Goal: Transaction & Acquisition: Book appointment/travel/reservation

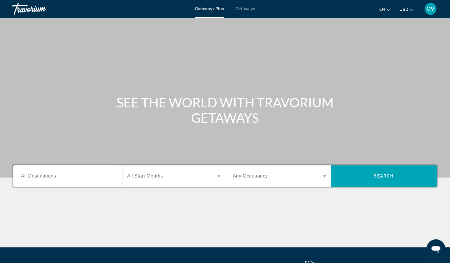
click at [46, 176] on span "All Destinations" at bounding box center [38, 175] width 35 height 5
click at [46, 176] on input "Destination All Destinations" at bounding box center [68, 176] width 94 height 7
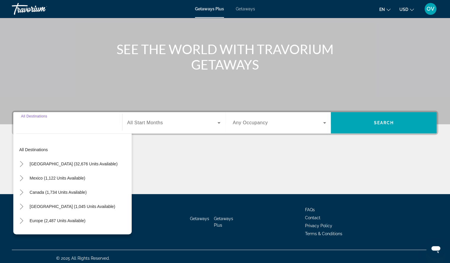
scroll to position [56, 0]
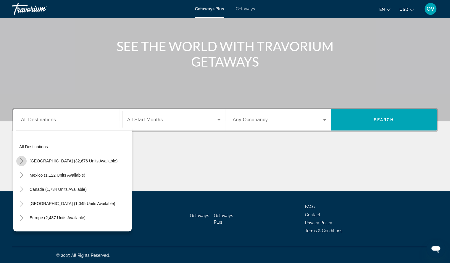
click at [22, 162] on icon "Toggle United States (32,676 units available)" at bounding box center [21, 161] width 3 height 6
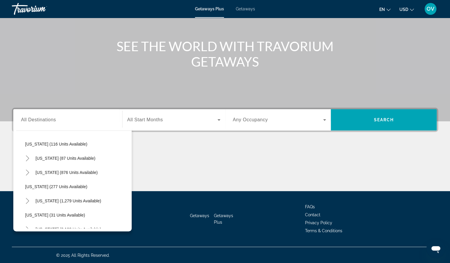
scroll to position [358, 0]
click at [63, 186] on span "[US_STATE] (277 units available)" at bounding box center [56, 186] width 62 height 5
type input "**********"
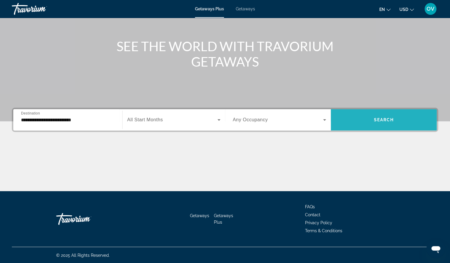
click at [385, 120] on span "Search" at bounding box center [384, 120] width 20 height 5
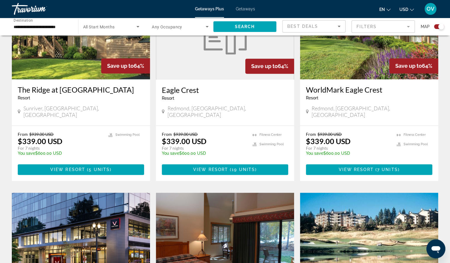
scroll to position [462, 0]
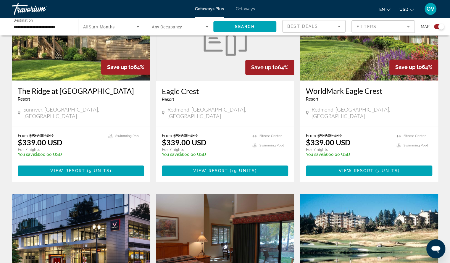
click at [272, 6] on div "en English Español Français Italiano Português русский USD USD ($) MXN (Mex$) C…" at bounding box center [349, 9] width 177 height 12
click at [251, 8] on span "Getaways" at bounding box center [245, 9] width 19 height 5
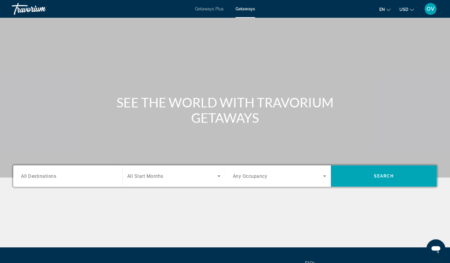
click at [43, 177] on span "All Destinations" at bounding box center [38, 176] width 35 height 6
click at [43, 177] on input "Destination All Destinations" at bounding box center [68, 176] width 94 height 7
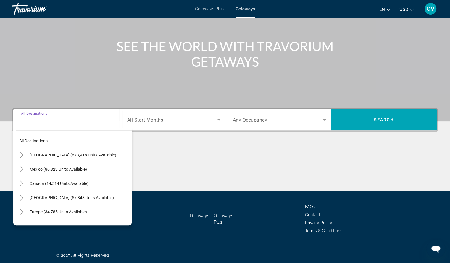
scroll to position [56, 0]
click at [21, 153] on icon "Toggle United States (673,918 units available)" at bounding box center [21, 155] width 3 height 6
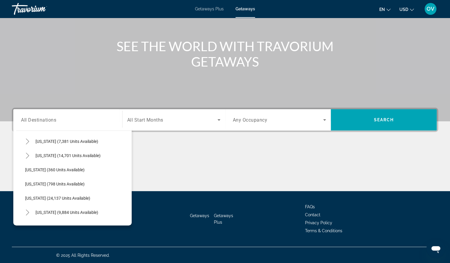
scroll to position [413, 0]
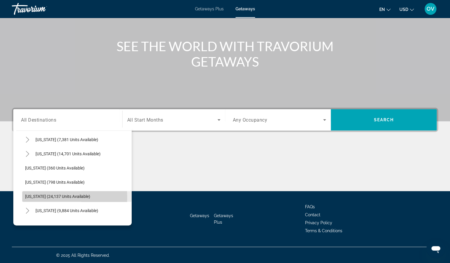
click at [29, 197] on span "[US_STATE] (24,137 units available)" at bounding box center [57, 196] width 65 height 5
type input "**********"
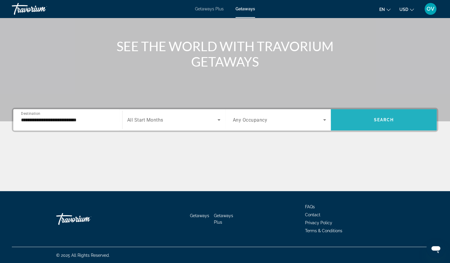
click at [366, 122] on span "Search widget" at bounding box center [384, 120] width 106 height 14
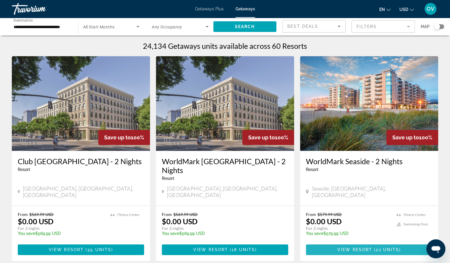
click at [386, 247] on span "22 units" at bounding box center [387, 249] width 23 height 5
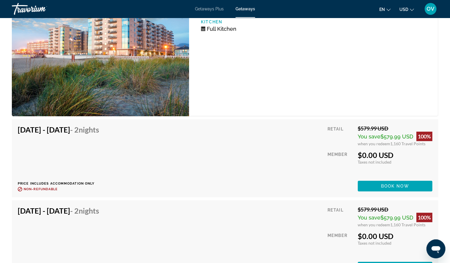
scroll to position [1190, 0]
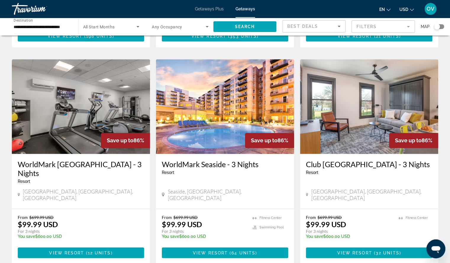
scroll to position [434, 0]
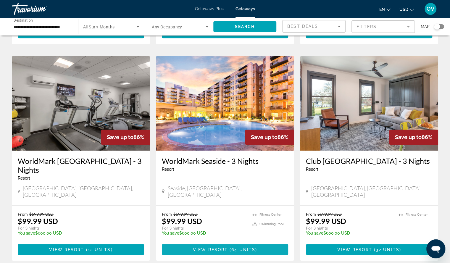
click at [220, 247] on span "View Resort" at bounding box center [210, 249] width 35 height 5
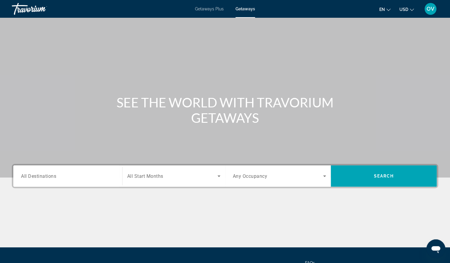
click at [27, 174] on span "All Destinations" at bounding box center [38, 176] width 35 height 6
click at [27, 174] on input "Destination All Destinations" at bounding box center [68, 176] width 94 height 7
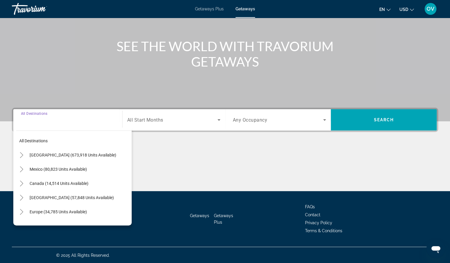
scroll to position [56, 0]
click at [22, 155] on icon "Toggle United States (673,918 units available)" at bounding box center [22, 155] width 6 height 6
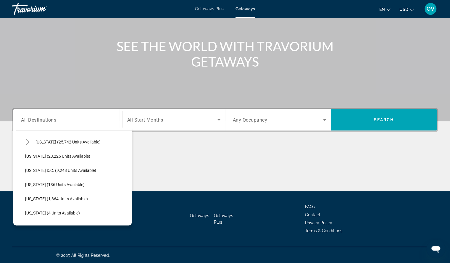
scroll to position [585, 0]
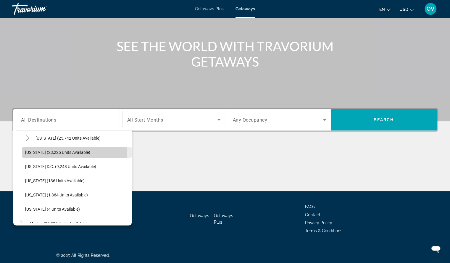
click at [28, 151] on span "[US_STATE] (23,225 units available)" at bounding box center [57, 152] width 65 height 5
type input "**********"
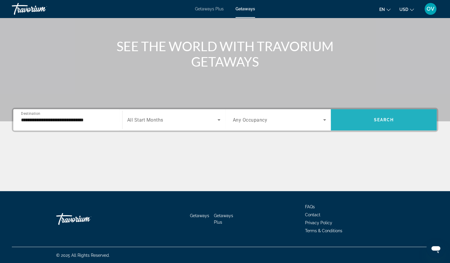
click at [383, 120] on span "Search" at bounding box center [384, 120] width 20 height 5
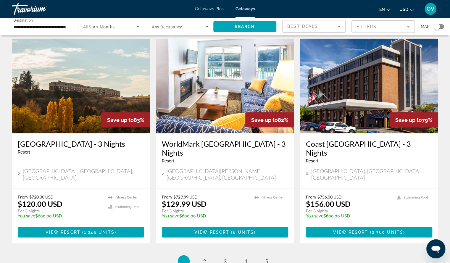
scroll to position [703, 0]
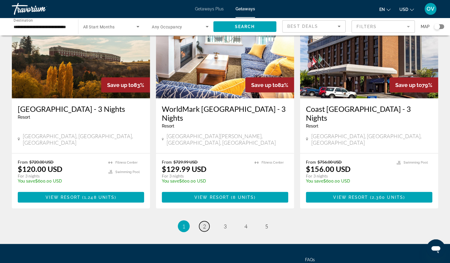
click at [205, 223] on span "2" at bounding box center [204, 226] width 3 height 7
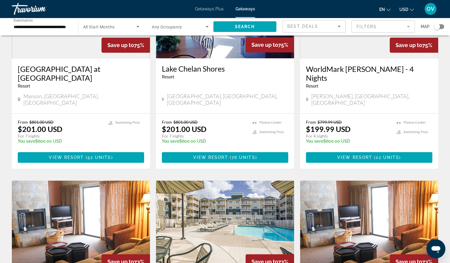
scroll to position [323, 0]
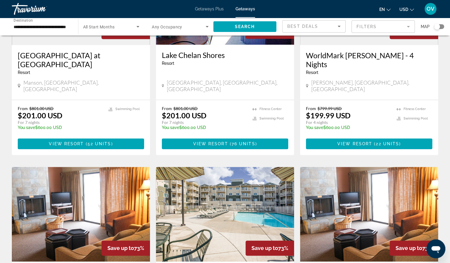
click at [386, 26] on mat-form-field "Filters" at bounding box center [383, 26] width 63 height 12
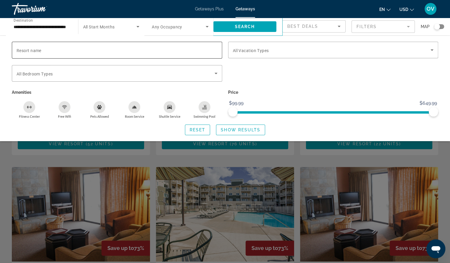
click at [19, 48] on span "Resort name" at bounding box center [29, 50] width 25 height 5
click at [19, 48] on input "Resort name" at bounding box center [117, 50] width 201 height 7
type input "**********"
click at [236, 131] on span "Show Results" at bounding box center [241, 130] width 40 height 5
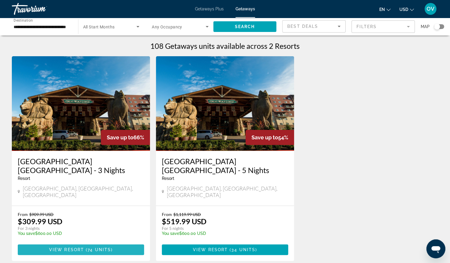
click at [65, 247] on span "View Resort" at bounding box center [66, 249] width 35 height 5
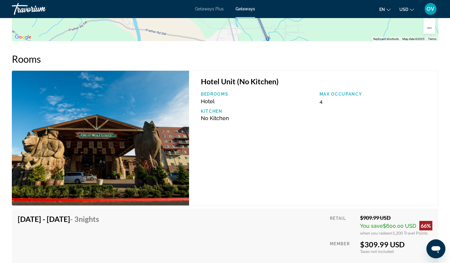
scroll to position [816, 0]
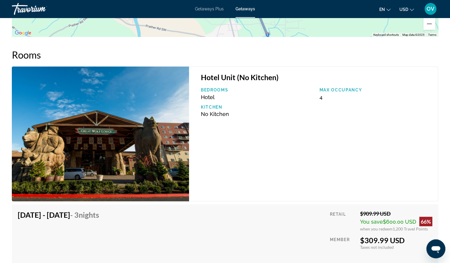
click at [130, 135] on img "Main content" at bounding box center [100, 134] width 177 height 135
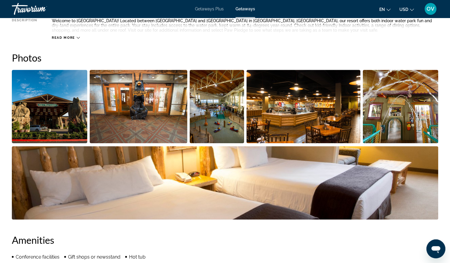
scroll to position [237, 0]
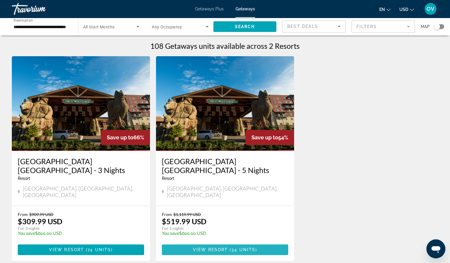
click at [244, 247] on span "34 units" at bounding box center [244, 249] width 24 height 5
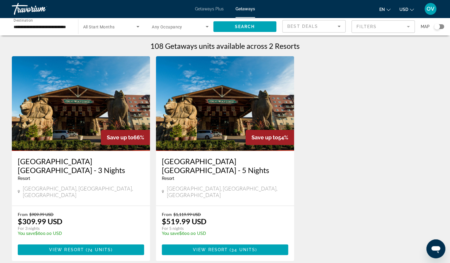
click at [405, 25] on mat-form-field "Filters" at bounding box center [383, 26] width 63 height 12
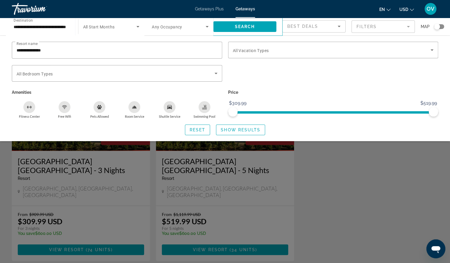
click at [353, 173] on div "Search widget" at bounding box center [225, 176] width 450 height 174
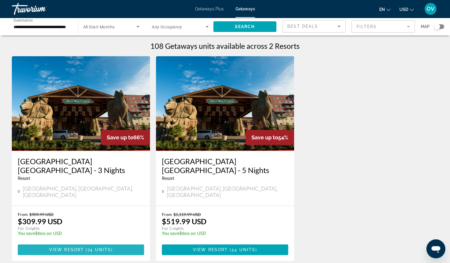
click at [67, 247] on span "View Resort" at bounding box center [66, 249] width 35 height 5
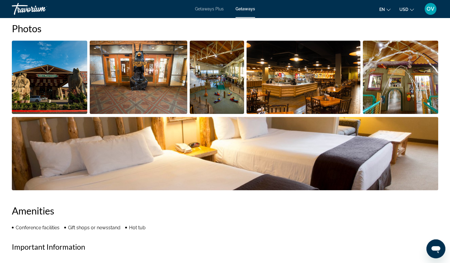
scroll to position [272, 0]
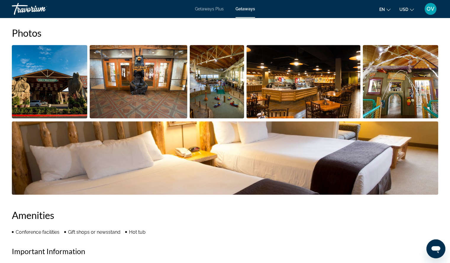
click at [378, 254] on h2 "Important Information" at bounding box center [225, 251] width 427 height 9
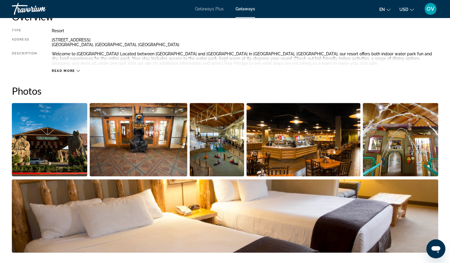
scroll to position [225, 0]
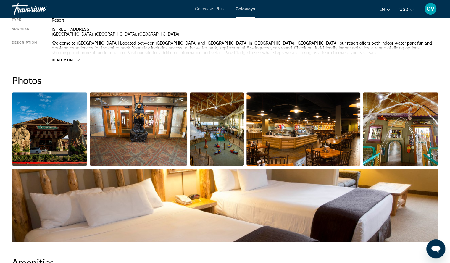
click at [78, 60] on icon "Main content" at bounding box center [78, 60] width 3 height 3
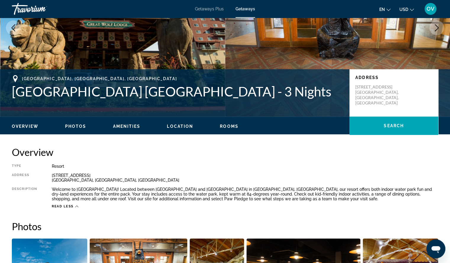
scroll to position [61, 0]
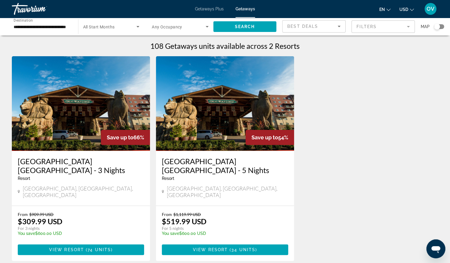
click at [436, 83] on div "Save up to 66% [GEOGRAPHIC_DATA] [GEOGRAPHIC_DATA] - 3 Nights Resort - This is …" at bounding box center [225, 164] width 433 height 217
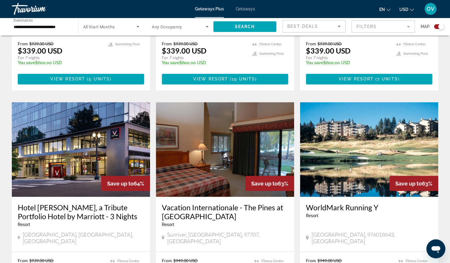
scroll to position [557, 0]
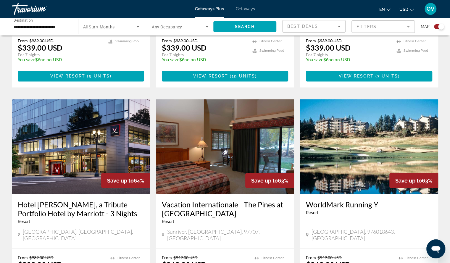
click at [244, 8] on span "Getaways" at bounding box center [245, 9] width 19 height 5
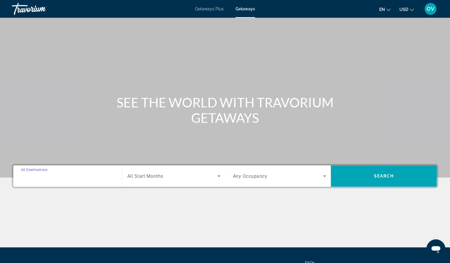
click at [59, 177] on input "Destination All Destinations" at bounding box center [68, 176] width 94 height 7
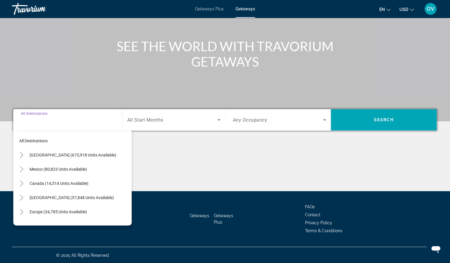
scroll to position [56, 0]
click at [21, 155] on icon "Toggle United States (673,918 units available)" at bounding box center [22, 155] width 6 height 6
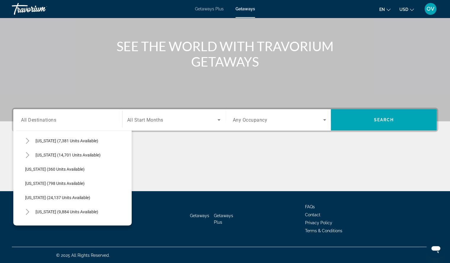
scroll to position [398, 0]
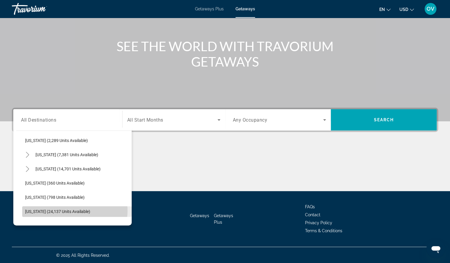
click at [72, 210] on span "[US_STATE] (24,137 units available)" at bounding box center [57, 211] width 65 height 5
type input "**********"
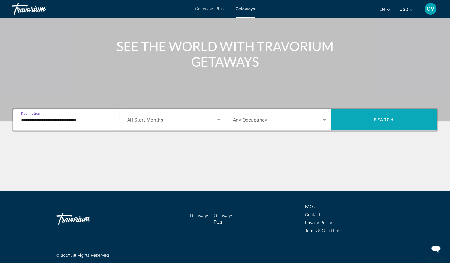
click at [404, 119] on span "Search widget" at bounding box center [384, 120] width 106 height 14
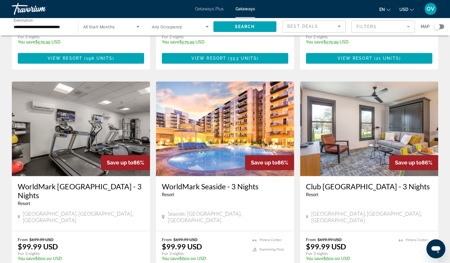
scroll to position [422, 0]
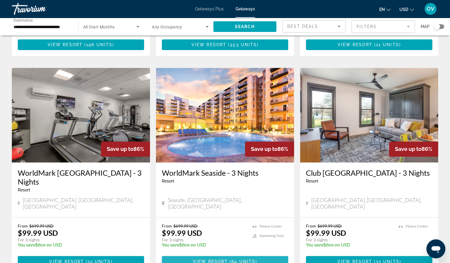
click at [229, 259] on span "Main content" at bounding box center [229, 261] width 2 height 5
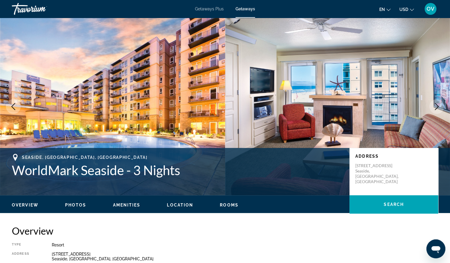
click at [223, 51] on img "Main content" at bounding box center [112, 107] width 225 height 178
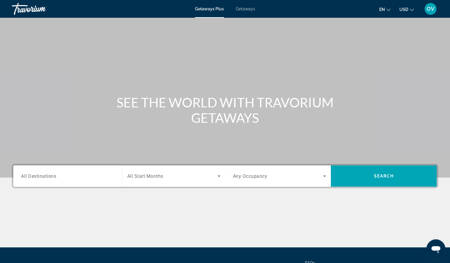
click at [244, 9] on span "Getaways" at bounding box center [245, 9] width 19 height 5
click at [40, 175] on span "All Destinations" at bounding box center [38, 175] width 35 height 5
click at [40, 175] on input "Destination All Destinations" at bounding box center [68, 176] width 94 height 7
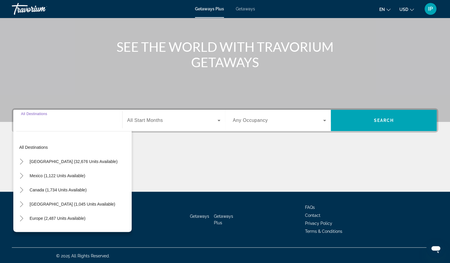
scroll to position [56, 0]
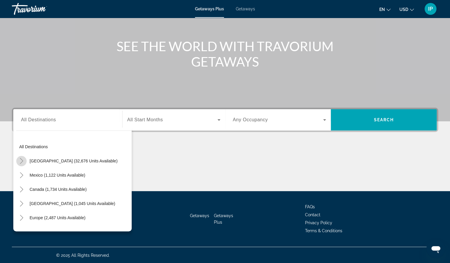
click at [20, 160] on icon "Toggle United States (32,676 units available)" at bounding box center [22, 161] width 6 height 6
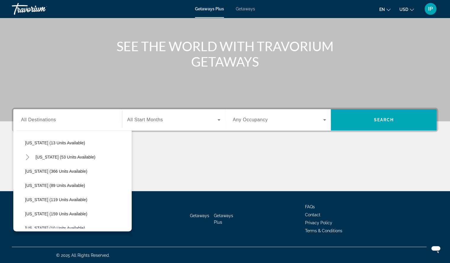
scroll to position [95, 0]
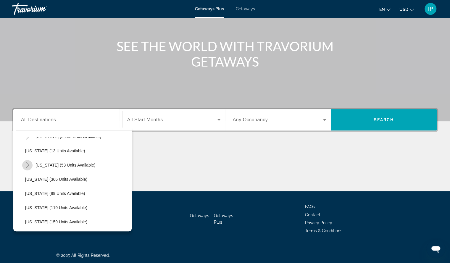
click at [28, 163] on icon "Toggle Hawaii (53 units available)" at bounding box center [28, 165] width 6 height 6
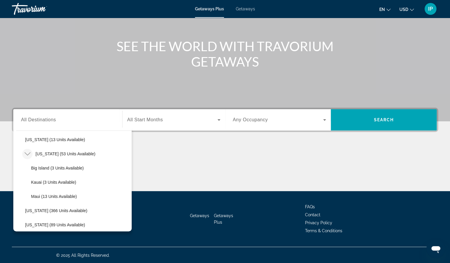
scroll to position [107, 0]
click at [48, 195] on span "Maui (13 units available)" at bounding box center [54, 196] width 46 height 5
type input "**********"
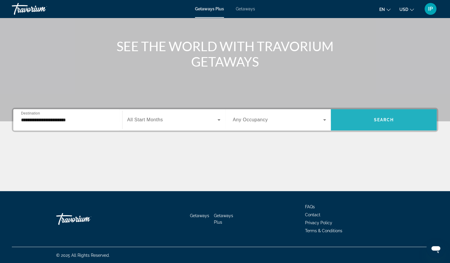
click at [351, 122] on span "Search widget" at bounding box center [384, 120] width 106 height 14
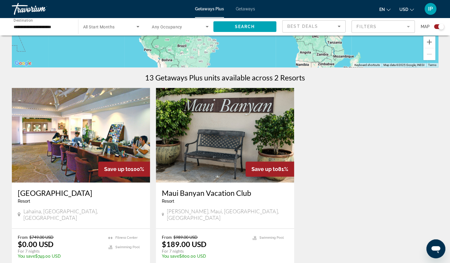
scroll to position [189, 0]
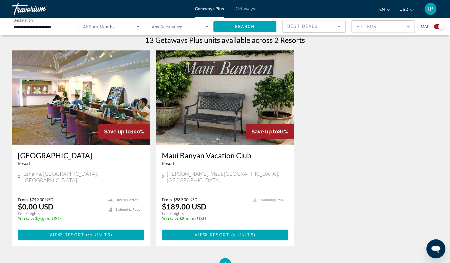
click at [223, 97] on img "Main content" at bounding box center [225, 97] width 138 height 95
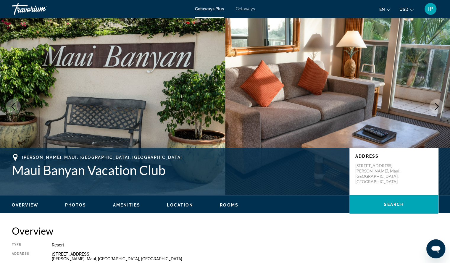
click at [436, 104] on icon "Next image" at bounding box center [436, 106] width 7 height 7
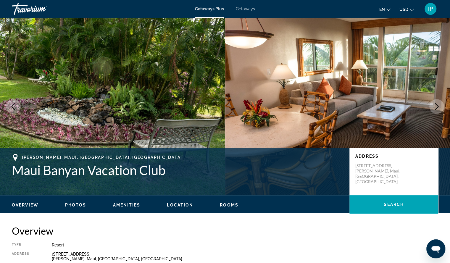
click at [436, 104] on icon "Next image" at bounding box center [436, 106] width 7 height 7
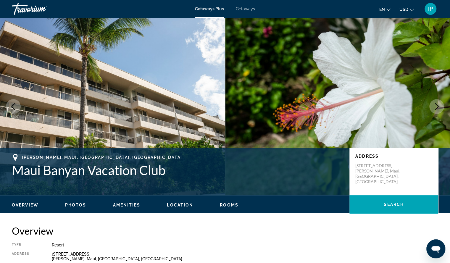
click at [246, 8] on span "Getaways" at bounding box center [245, 9] width 19 height 5
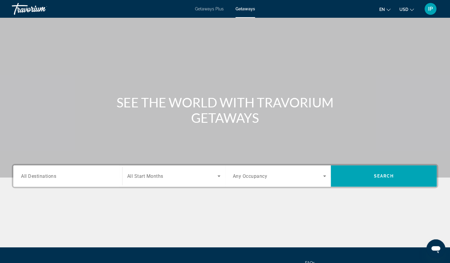
click at [46, 177] on span "All Destinations" at bounding box center [38, 176] width 35 height 6
click at [46, 177] on input "Destination All Destinations" at bounding box center [68, 176] width 94 height 7
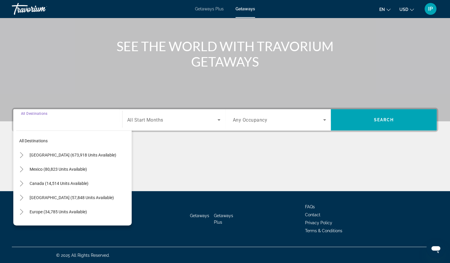
scroll to position [56, 0]
click at [20, 151] on mat-icon "Toggle United States (673,918 units available)" at bounding box center [21, 155] width 10 height 10
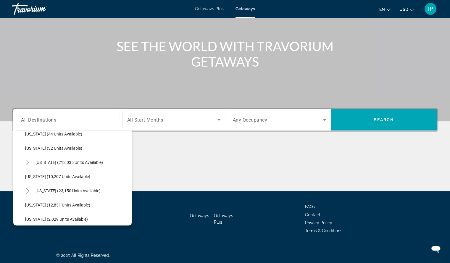
scroll to position [110, 0]
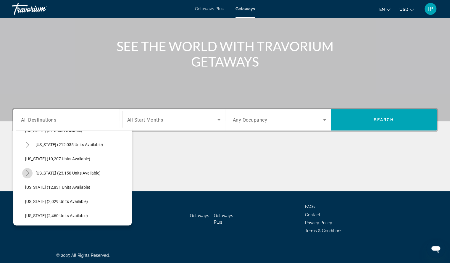
click at [28, 172] on icon "Toggle Hawaii (23,150 units available)" at bounding box center [27, 173] width 3 height 6
click at [50, 213] on span "Maui (3,528 units available)" at bounding box center [56, 215] width 51 height 5
type input "**********"
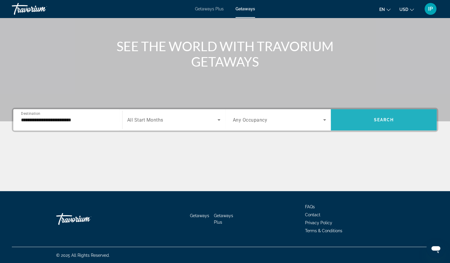
click at [402, 120] on span "Search widget" at bounding box center [384, 120] width 106 height 14
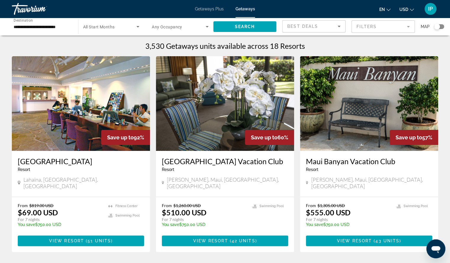
click at [209, 9] on span "Getaways Plus" at bounding box center [209, 9] width 29 height 5
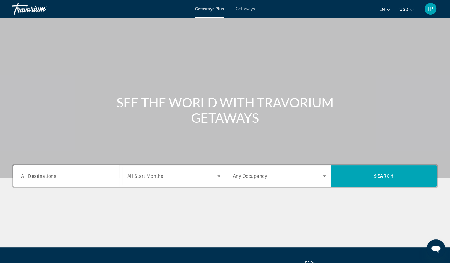
click at [47, 173] on span "All Destinations" at bounding box center [38, 176] width 35 height 6
click at [47, 173] on input "Destination All Destinations" at bounding box center [68, 176] width 94 height 7
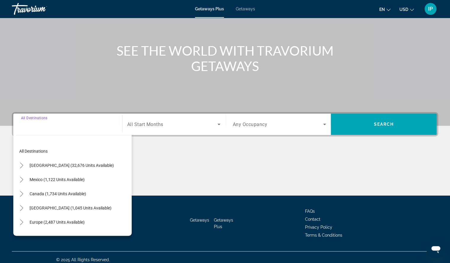
scroll to position [56, 0]
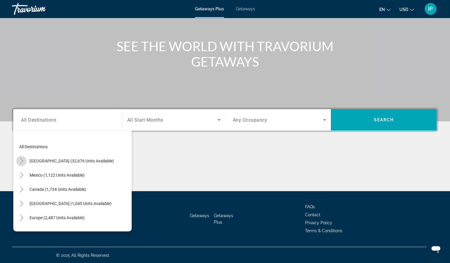
click at [22, 159] on icon "Toggle United States (32,676 units available)" at bounding box center [22, 161] width 6 height 6
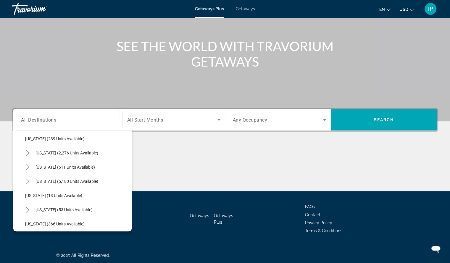
scroll to position [86, 0]
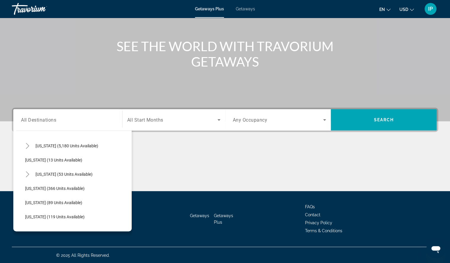
click at [129, 229] on div "All destinations United States (32,676 units available) Arizona (519 units avai…" at bounding box center [72, 180] width 118 height 104
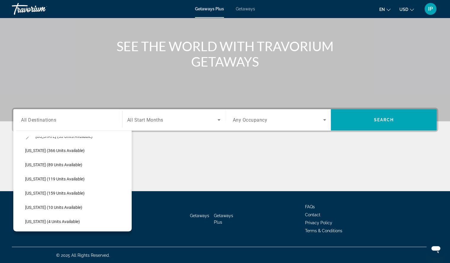
scroll to position [112, 0]
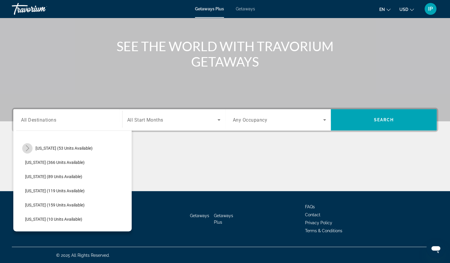
click at [27, 150] on icon "Toggle Hawaii (53 units available)" at bounding box center [28, 148] width 6 height 6
click at [47, 189] on span "Maui (13 units available)" at bounding box center [54, 191] width 46 height 5
type input "**********"
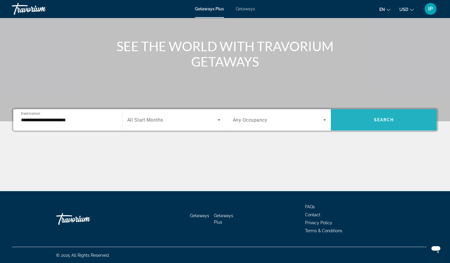
click at [390, 118] on span "Search" at bounding box center [384, 120] width 20 height 5
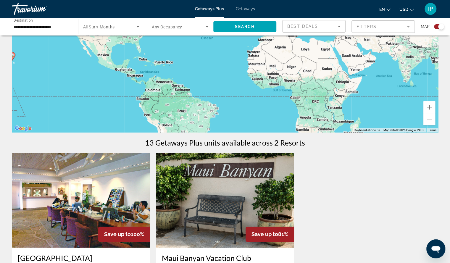
scroll to position [75, 0]
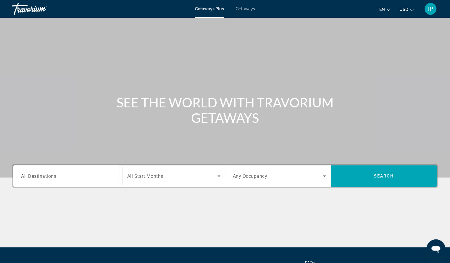
click at [41, 178] on span "All Destinations" at bounding box center [38, 176] width 35 height 6
click at [41, 178] on input "Destination All Destinations" at bounding box center [68, 176] width 94 height 7
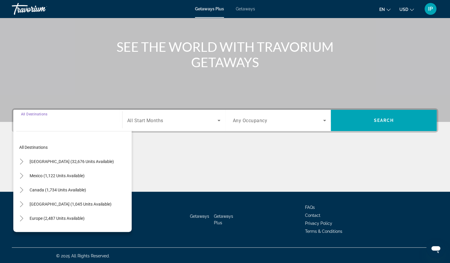
scroll to position [56, 0]
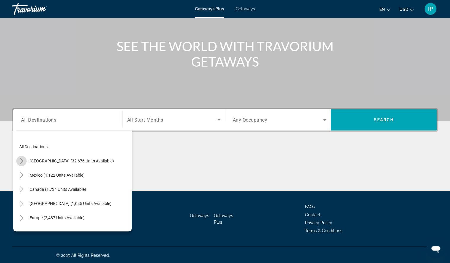
click at [20, 158] on icon "Toggle United States (32,676 units available)" at bounding box center [22, 161] width 6 height 6
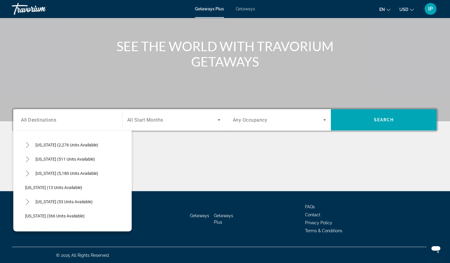
scroll to position [65, 0]
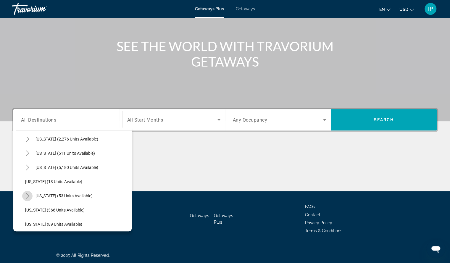
click at [28, 197] on icon "Toggle Hawaii (53 units available)" at bounding box center [28, 196] width 6 height 6
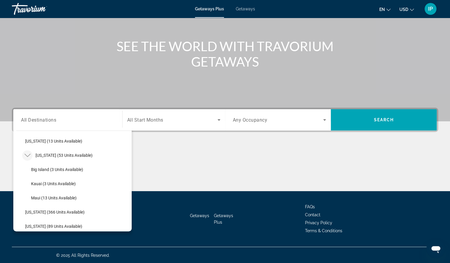
scroll to position [112, 0]
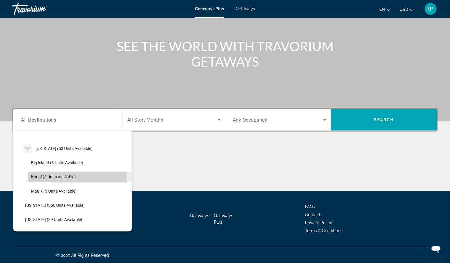
click at [51, 177] on span "Kauai (3 units available)" at bounding box center [53, 177] width 45 height 5
type input "**********"
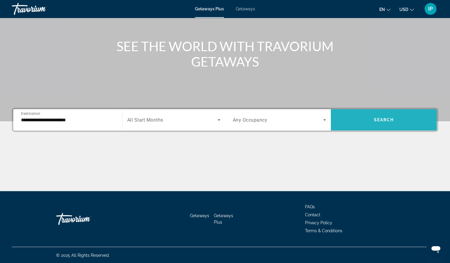
click at [364, 118] on span "Search widget" at bounding box center [384, 120] width 106 height 14
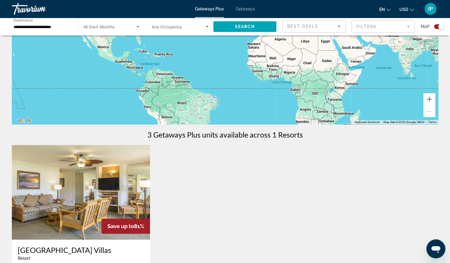
scroll to position [69, 0]
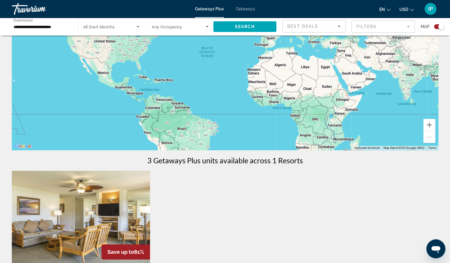
click at [250, 7] on span "Getaways" at bounding box center [245, 9] width 19 height 5
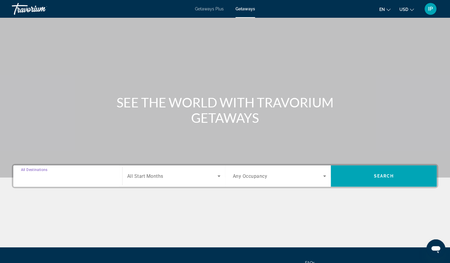
click at [59, 177] on input "Destination All Destinations" at bounding box center [68, 176] width 94 height 7
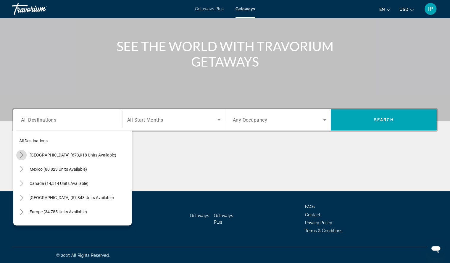
click at [20, 156] on icon "Toggle United States (673,918 units available)" at bounding box center [22, 155] width 6 height 6
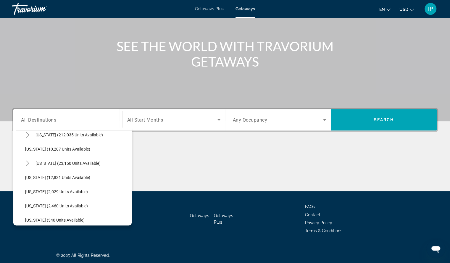
scroll to position [122, 0]
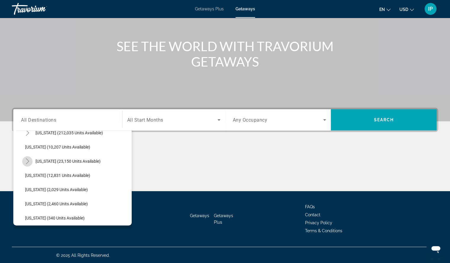
click at [27, 160] on icon "Toggle Hawaii (23,150 units available)" at bounding box center [28, 161] width 6 height 6
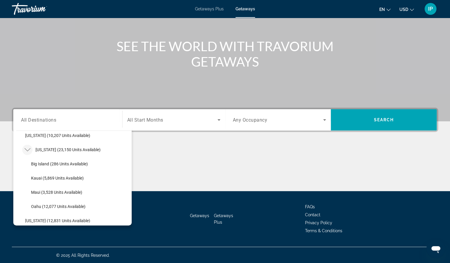
scroll to position [134, 0]
click at [63, 204] on span "Oahu (12,077 units available)" at bounding box center [58, 206] width 54 height 5
type input "**********"
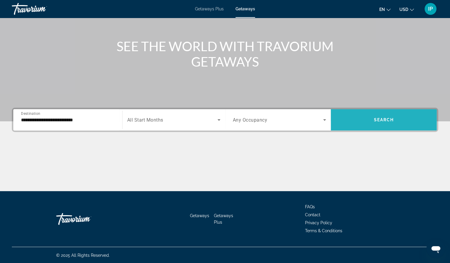
click at [373, 117] on span "Search widget" at bounding box center [384, 120] width 106 height 14
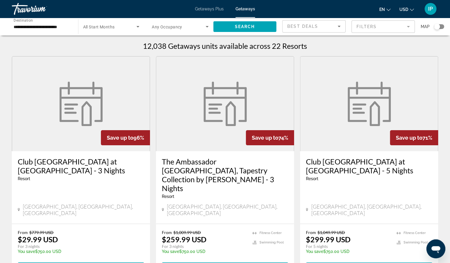
click at [379, 261] on span "Main content" at bounding box center [369, 268] width 126 height 14
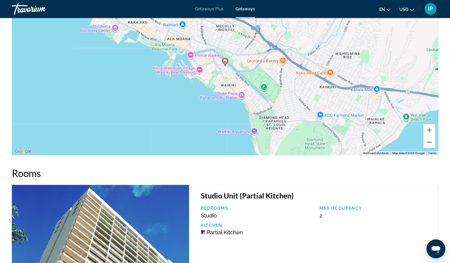
scroll to position [821, 0]
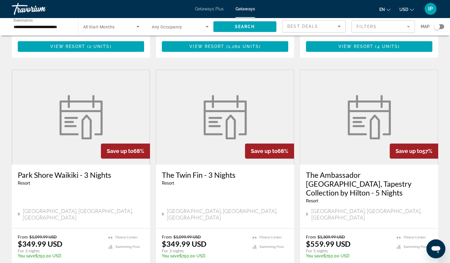
scroll to position [227, 0]
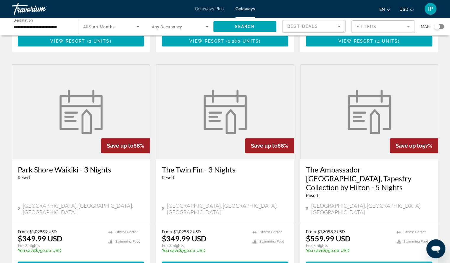
click at [380, 263] on span "1,248 units" at bounding box center [387, 267] width 30 height 5
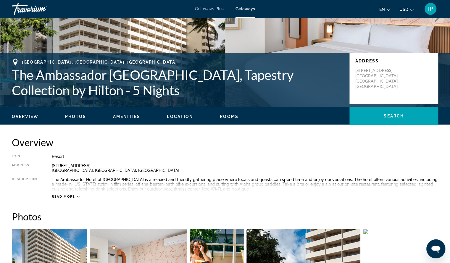
scroll to position [71, 0]
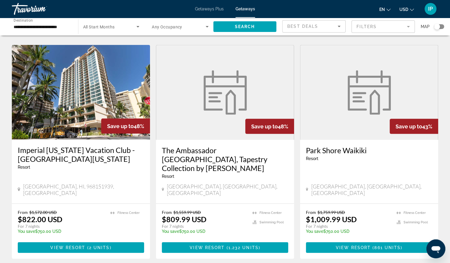
scroll to position [705, 0]
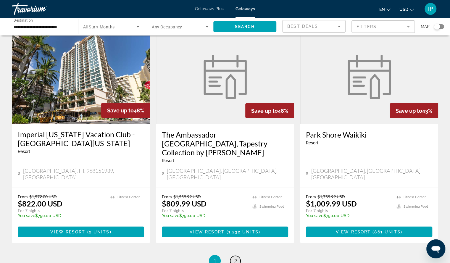
click at [234, 258] on span "2" at bounding box center [235, 261] width 3 height 7
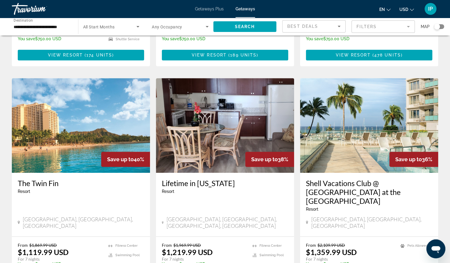
scroll to position [195, 0]
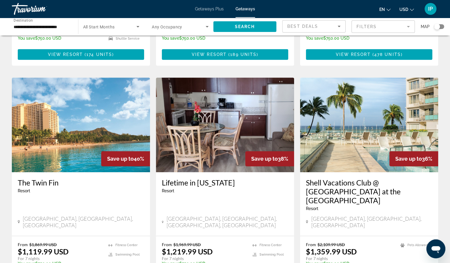
click at [113, 122] on img "Main content" at bounding box center [81, 125] width 138 height 95
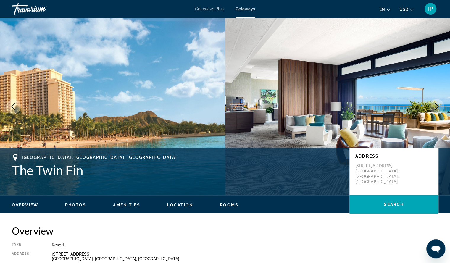
click at [437, 106] on icon "Next image" at bounding box center [436, 106] width 7 height 7
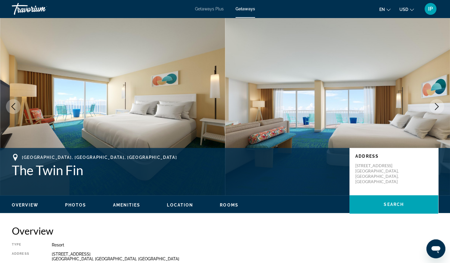
click at [437, 106] on icon "Next image" at bounding box center [436, 106] width 7 height 7
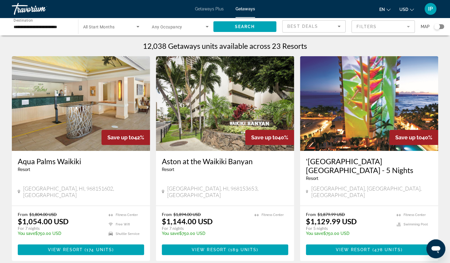
click at [395, 28] on mat-form-field "Filters" at bounding box center [383, 26] width 63 height 12
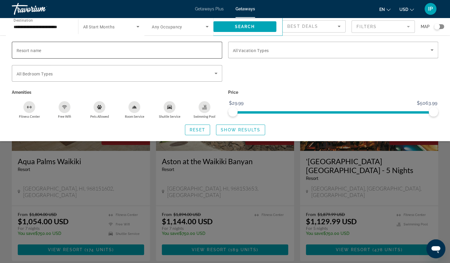
click at [29, 51] on span "Resort name" at bounding box center [29, 50] width 25 height 5
click at [29, 51] on input "Resort name" at bounding box center [117, 50] width 201 height 7
click at [30, 51] on input "***" at bounding box center [117, 50] width 201 height 7
type input "**********"
click at [236, 129] on span "Show Results" at bounding box center [241, 130] width 40 height 5
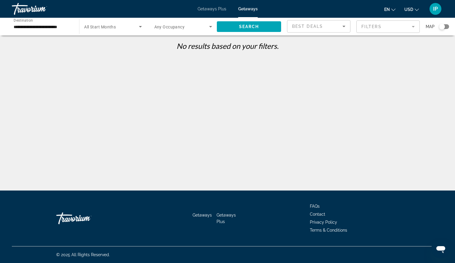
click at [373, 28] on mat-form-field "Filters" at bounding box center [387, 26] width 63 height 12
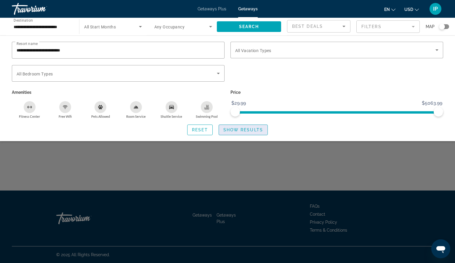
click at [239, 129] on span "Show Results" at bounding box center [243, 130] width 40 height 5
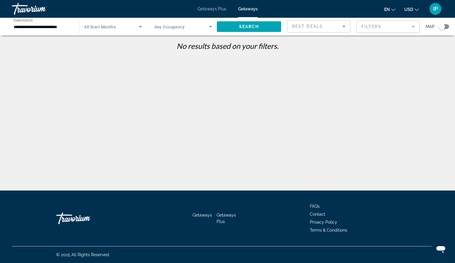
click at [211, 11] on span "Getaways Plus" at bounding box center [211, 9] width 29 height 5
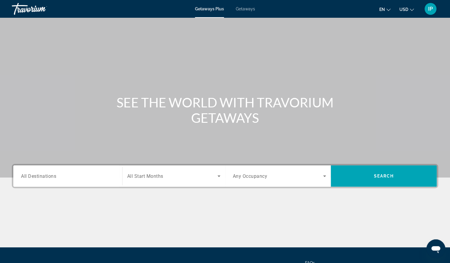
click at [34, 177] on span "All Destinations" at bounding box center [38, 176] width 35 height 6
click at [34, 177] on input "Destination All Destinations" at bounding box center [68, 176] width 94 height 7
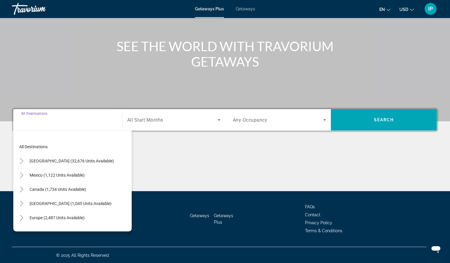
scroll to position [56, 0]
click at [23, 160] on icon "Toggle United States (32,676 units available)" at bounding box center [22, 161] width 6 height 6
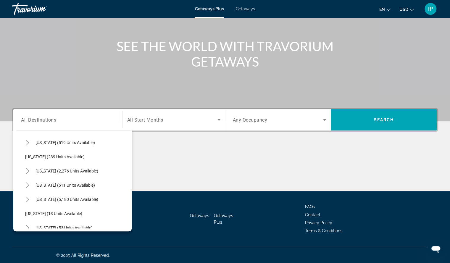
scroll to position [64, 0]
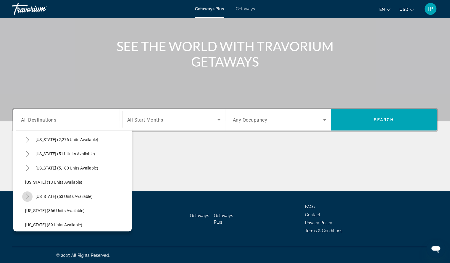
click at [25, 197] on icon "Toggle Hawaii (53 units available)" at bounding box center [28, 197] width 6 height 6
click at [41, 196] on span "[US_STATE] (53 units available)" at bounding box center [64, 196] width 57 height 5
type input "**********"
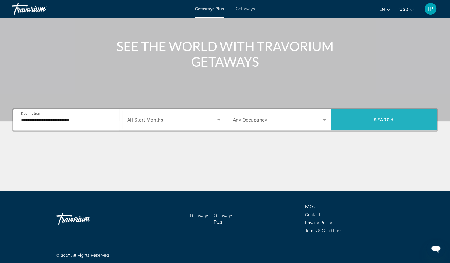
click at [368, 120] on span "Search widget" at bounding box center [384, 120] width 106 height 14
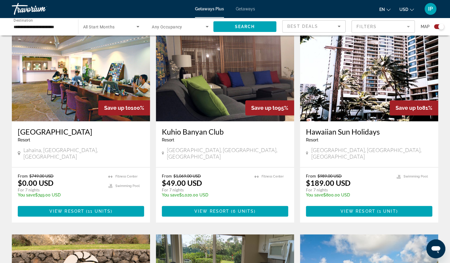
scroll to position [215, 0]
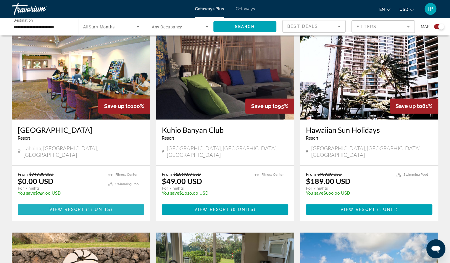
click at [63, 207] on span "View Resort" at bounding box center [66, 209] width 35 height 5
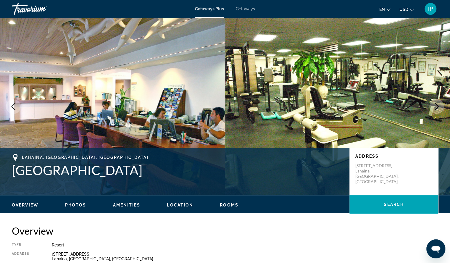
click at [435, 107] on icon "Next image" at bounding box center [436, 106] width 7 height 7
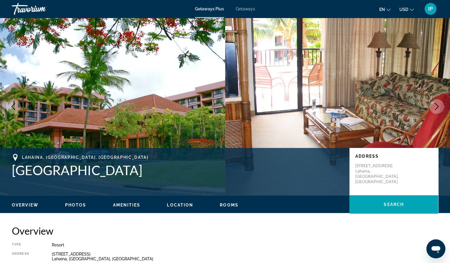
click at [435, 107] on icon "Next image" at bounding box center [436, 106] width 7 height 7
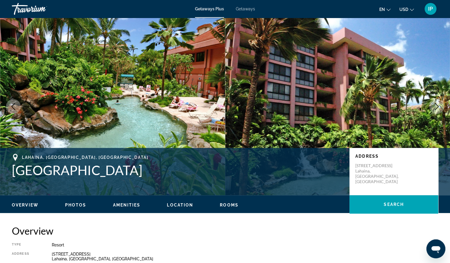
click at [435, 107] on icon "Next image" at bounding box center [436, 106] width 7 height 7
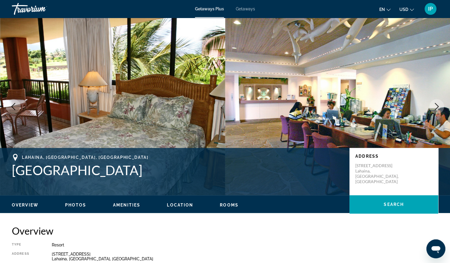
click at [435, 107] on icon "Next image" at bounding box center [436, 106] width 7 height 7
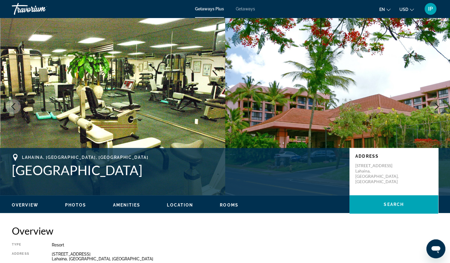
click at [435, 107] on icon "Next image" at bounding box center [436, 106] width 7 height 7
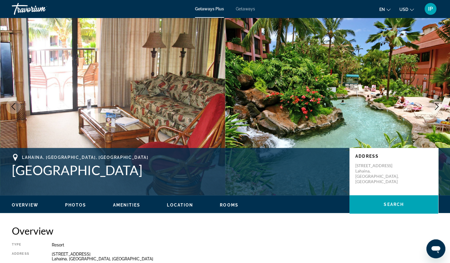
click at [435, 107] on icon "Next image" at bounding box center [436, 106] width 7 height 7
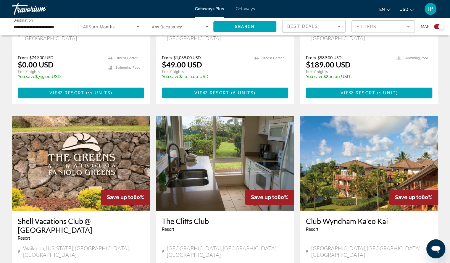
scroll to position [347, 0]
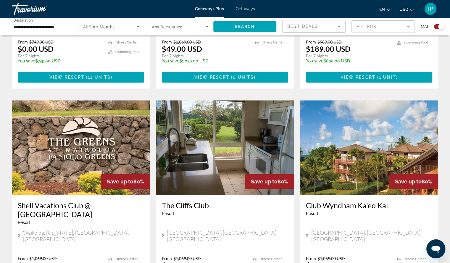
click at [380, 149] on img "Main content" at bounding box center [369, 147] width 138 height 95
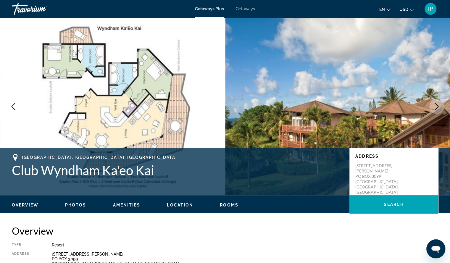
click at [436, 107] on icon "Next image" at bounding box center [436, 106] width 7 height 7
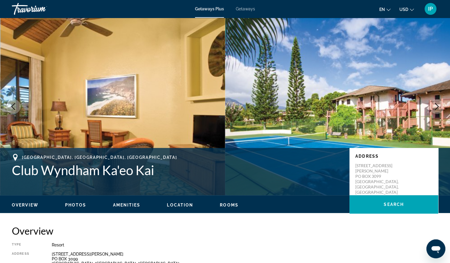
click at [436, 107] on icon "Next image" at bounding box center [436, 106] width 7 height 7
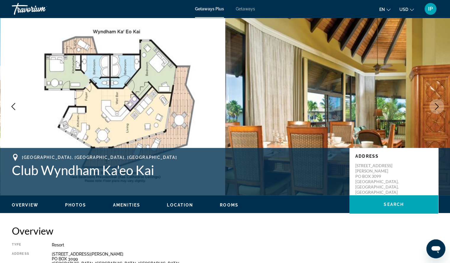
click at [436, 106] on icon "Next image" at bounding box center [436, 106] width 7 height 7
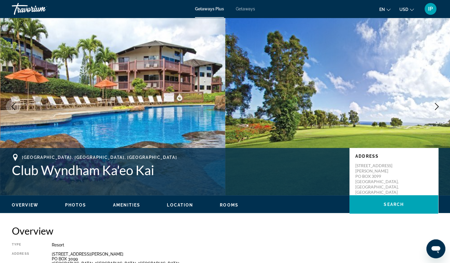
click at [435, 111] on button "Next image" at bounding box center [437, 106] width 15 height 15
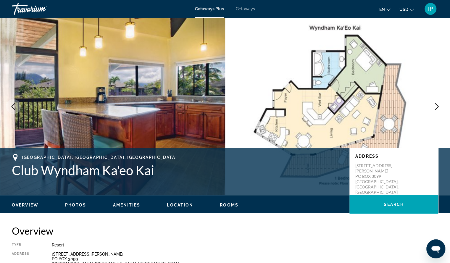
click at [435, 110] on button "Next image" at bounding box center [437, 106] width 15 height 15
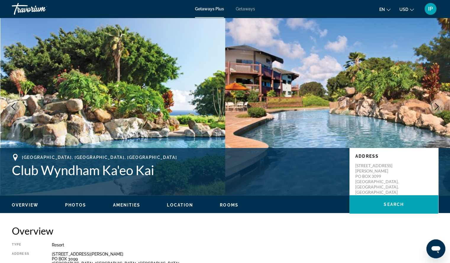
click at [434, 111] on button "Next image" at bounding box center [437, 106] width 15 height 15
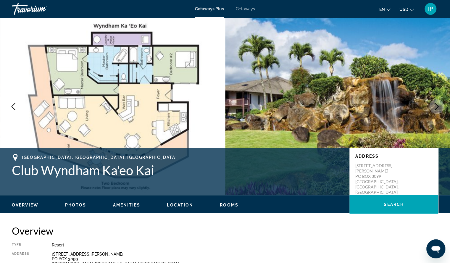
drag, startPoint x: 434, startPoint y: 112, endPoint x: 436, endPoint y: 106, distance: 6.0
click at [436, 106] on icon "Next image" at bounding box center [436, 106] width 7 height 7
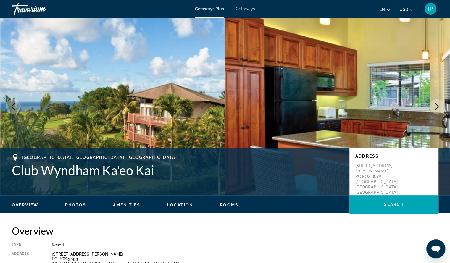
click at [438, 106] on icon "Next image" at bounding box center [436, 106] width 7 height 7
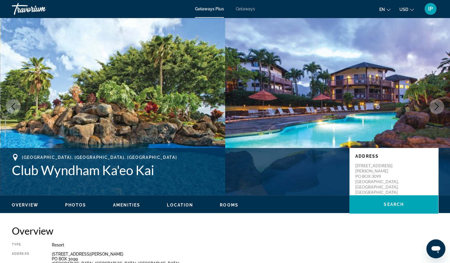
click at [436, 106] on icon "Next image" at bounding box center [436, 106] width 7 height 7
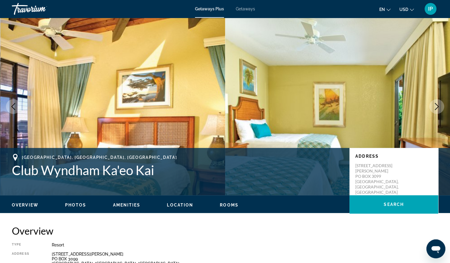
click at [436, 106] on icon "Next image" at bounding box center [436, 106] width 7 height 7
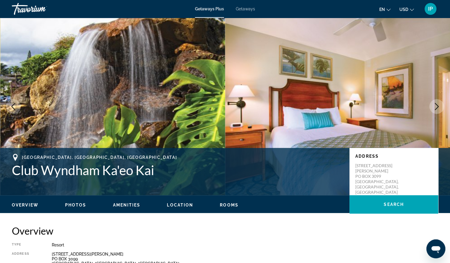
click at [436, 106] on icon "Next image" at bounding box center [436, 106] width 7 height 7
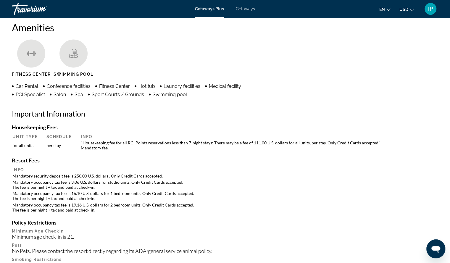
scroll to position [454, 0]
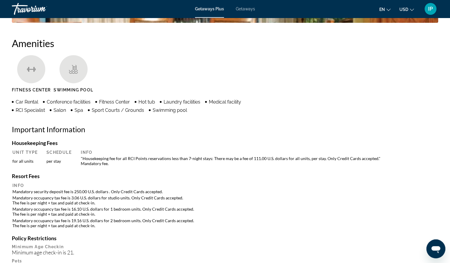
click at [450, 3] on div "Getaways Plus Getaways en English Español Français Italiano Português русский U…" at bounding box center [225, 8] width 450 height 15
click at [449, 3] on div "Getaways Plus Getaways en English Español Français Italiano Português русский U…" at bounding box center [225, 8] width 450 height 15
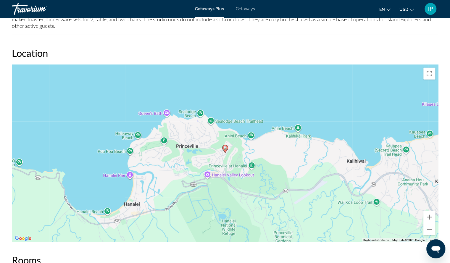
scroll to position [1002, 0]
